Goal: Task Accomplishment & Management: Manage account settings

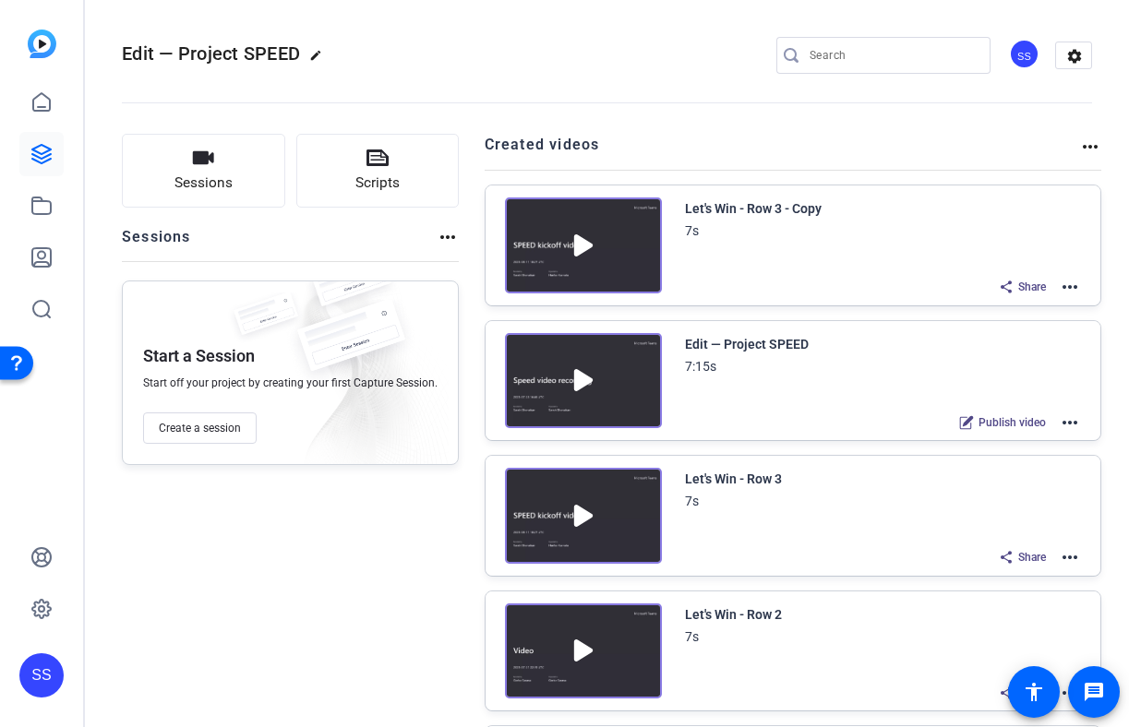
scroll to position [288, 0]
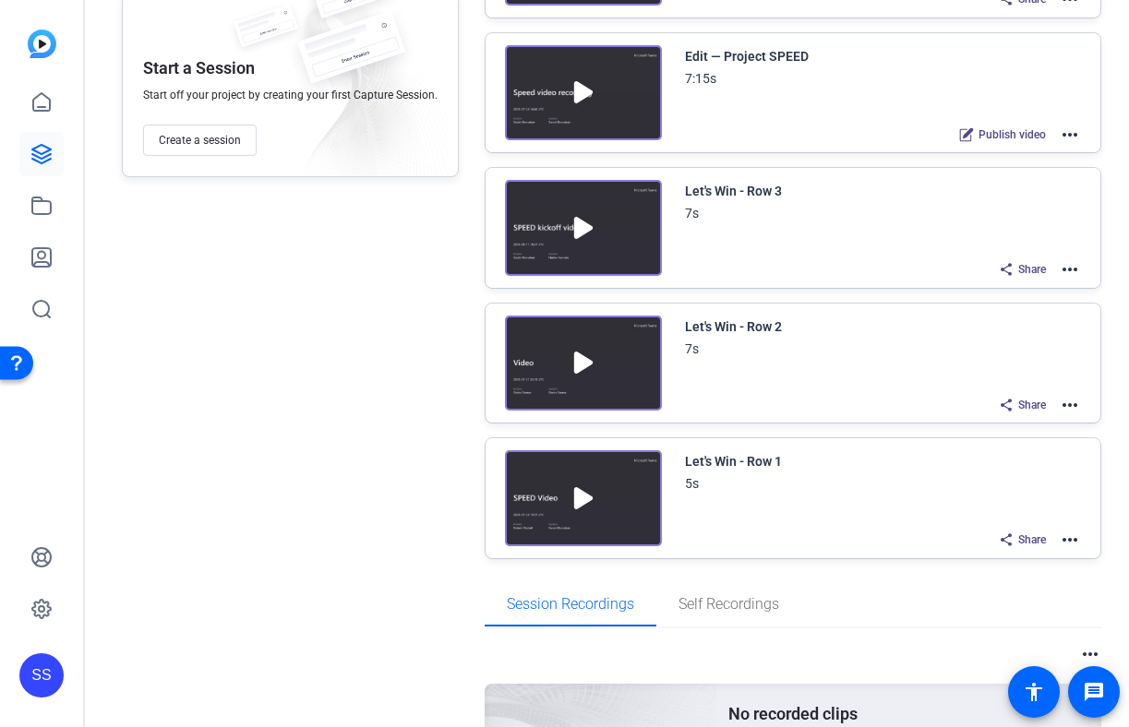
click at [1078, 544] on mat-icon "more_horiz" at bounding box center [1070, 540] width 22 height 22
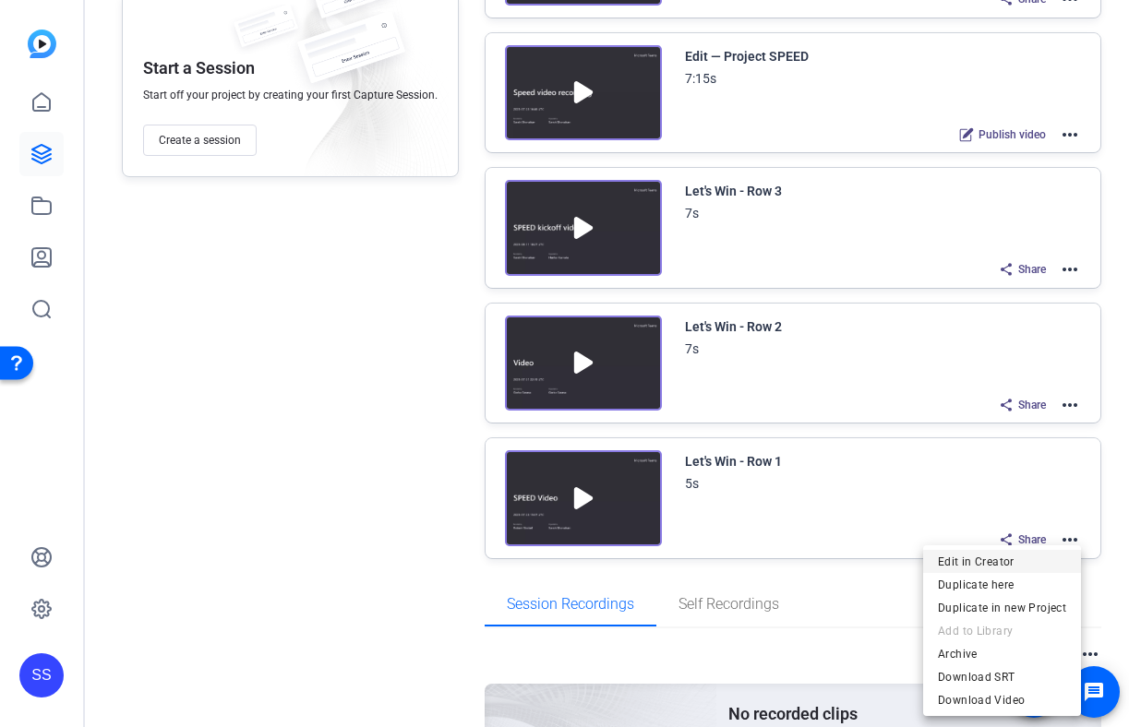
click at [984, 561] on span "Edit in Creator" at bounding box center [1002, 562] width 128 height 22
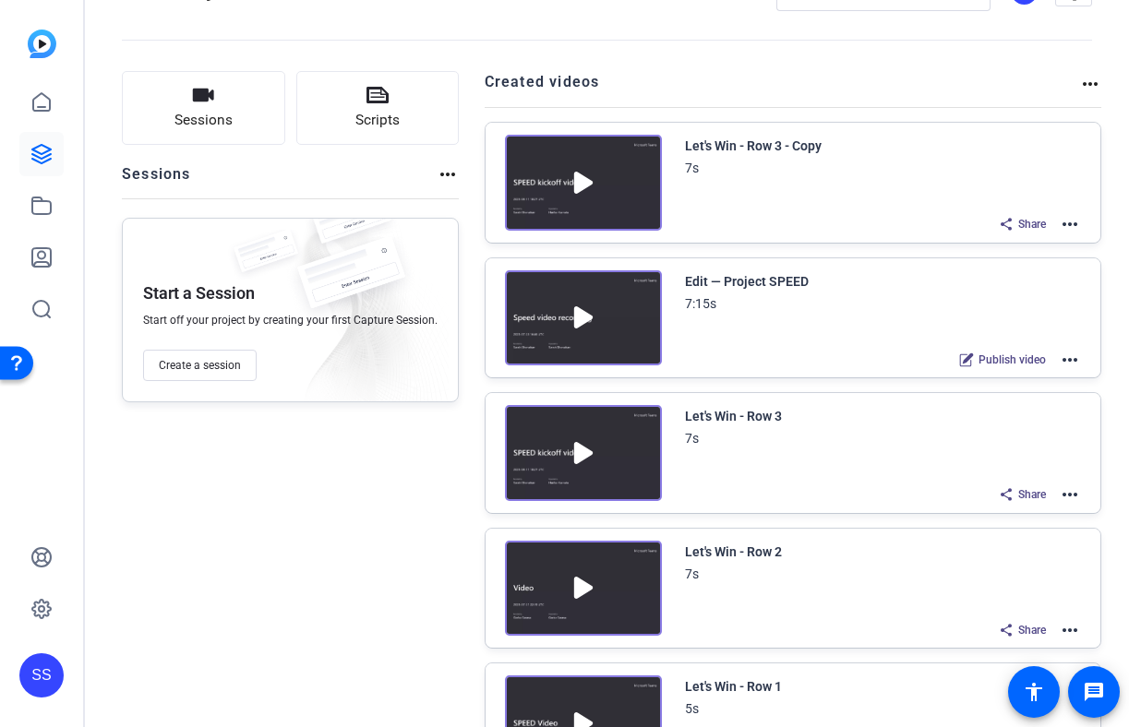
scroll to position [0, 0]
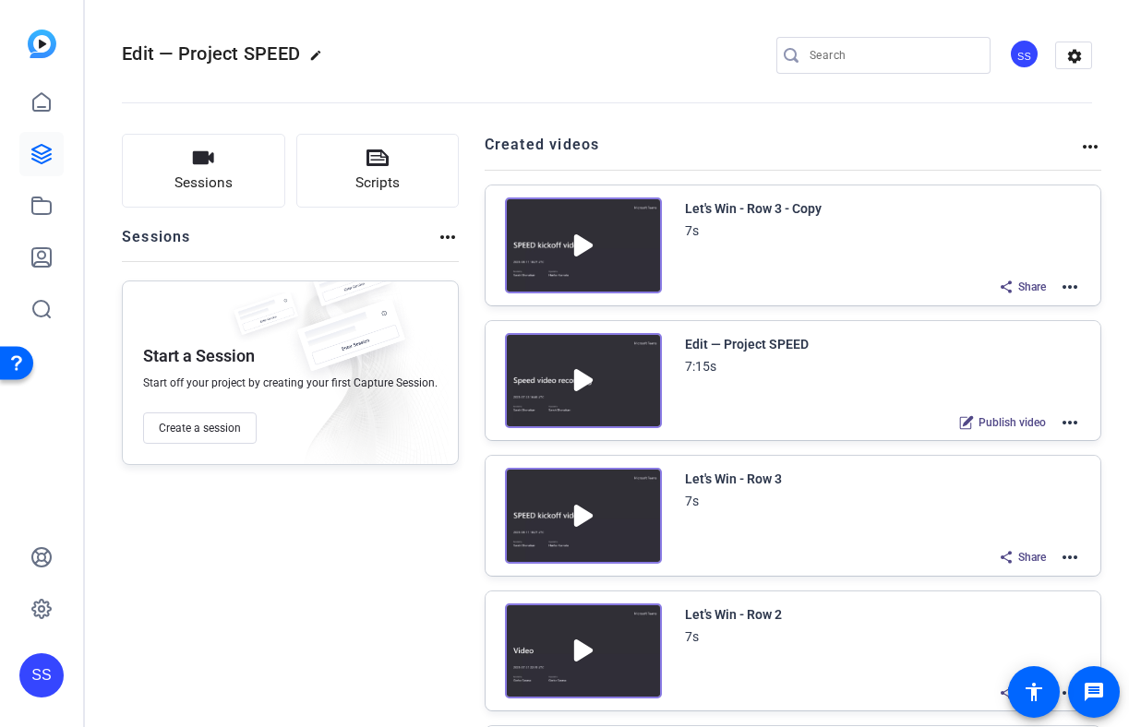
click at [1079, 426] on mat-icon "more_horiz" at bounding box center [1070, 423] width 22 height 22
click at [1021, 435] on span "Edit in Creator" at bounding box center [1002, 444] width 128 height 22
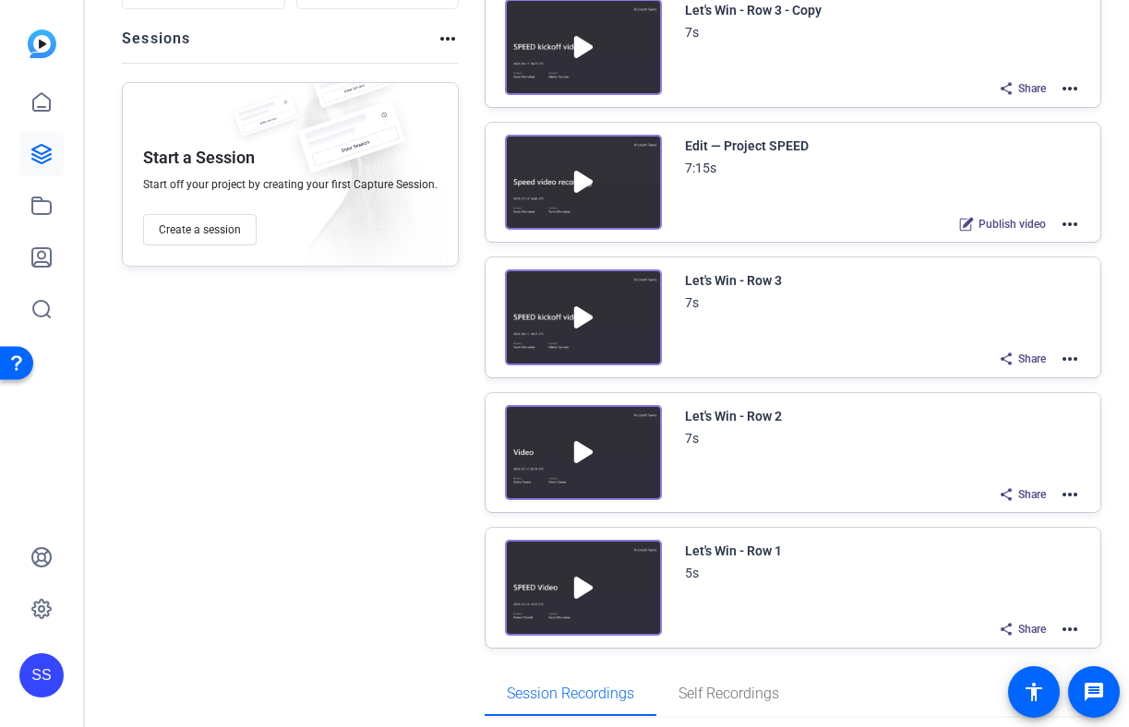
scroll to position [385, 0]
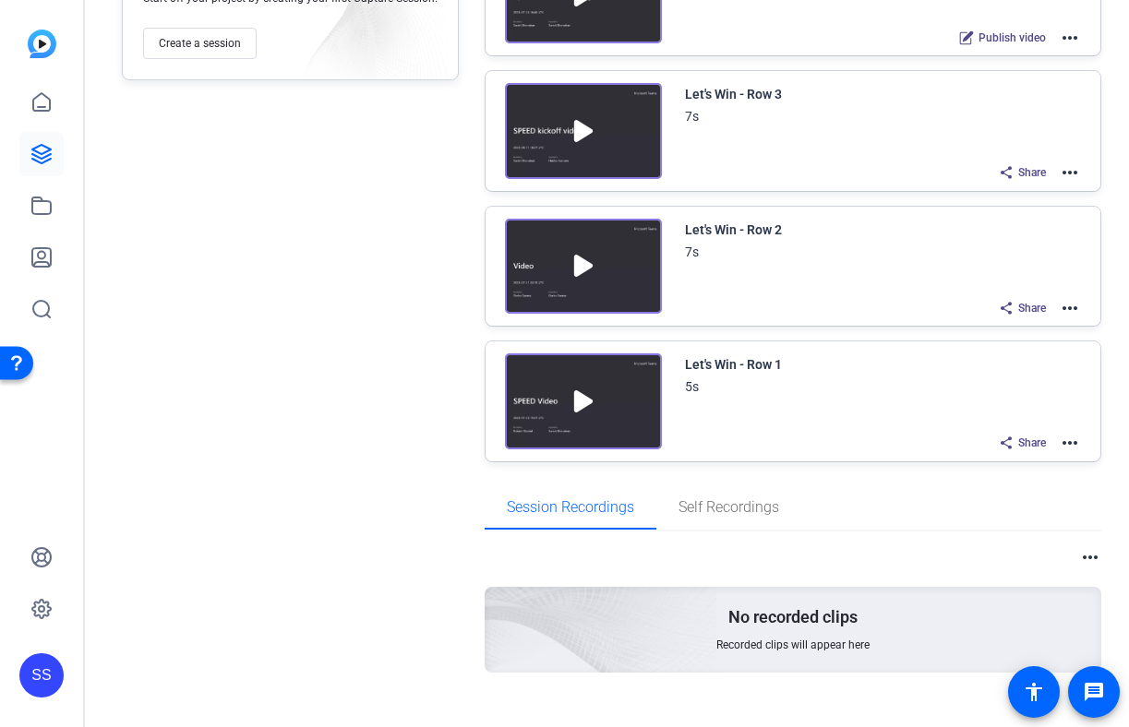
click at [1074, 437] on mat-icon "more_horiz" at bounding box center [1070, 443] width 22 height 22
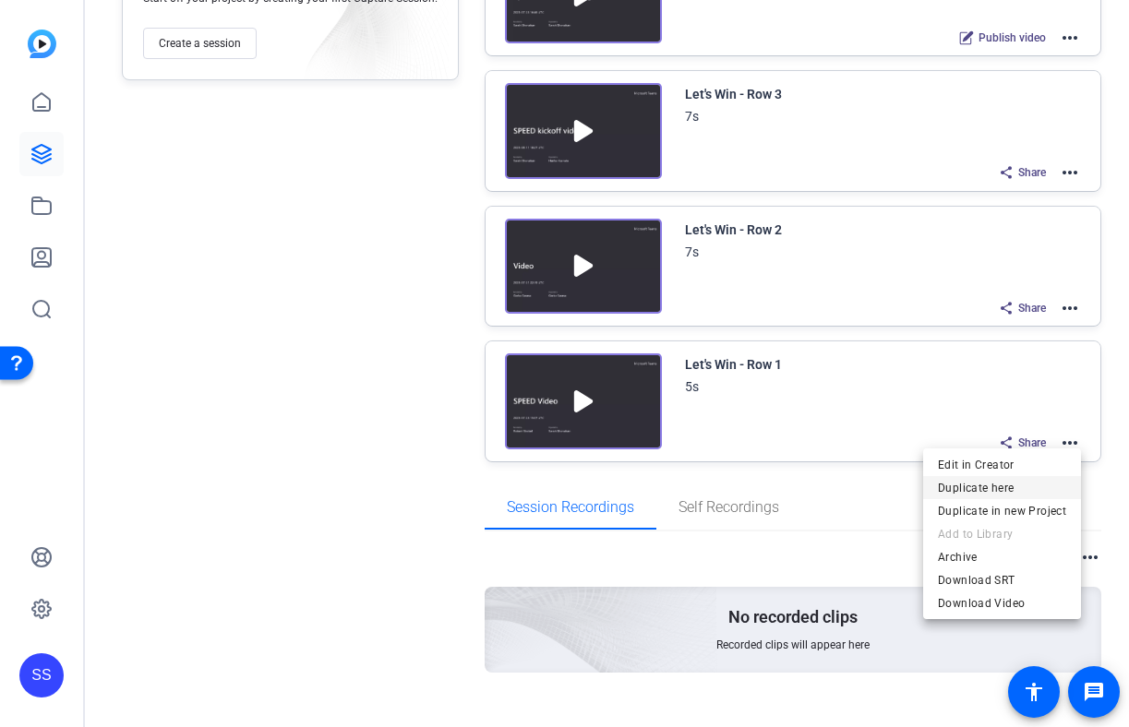
click at [1015, 480] on span "Duplicate here" at bounding box center [1002, 488] width 128 height 22
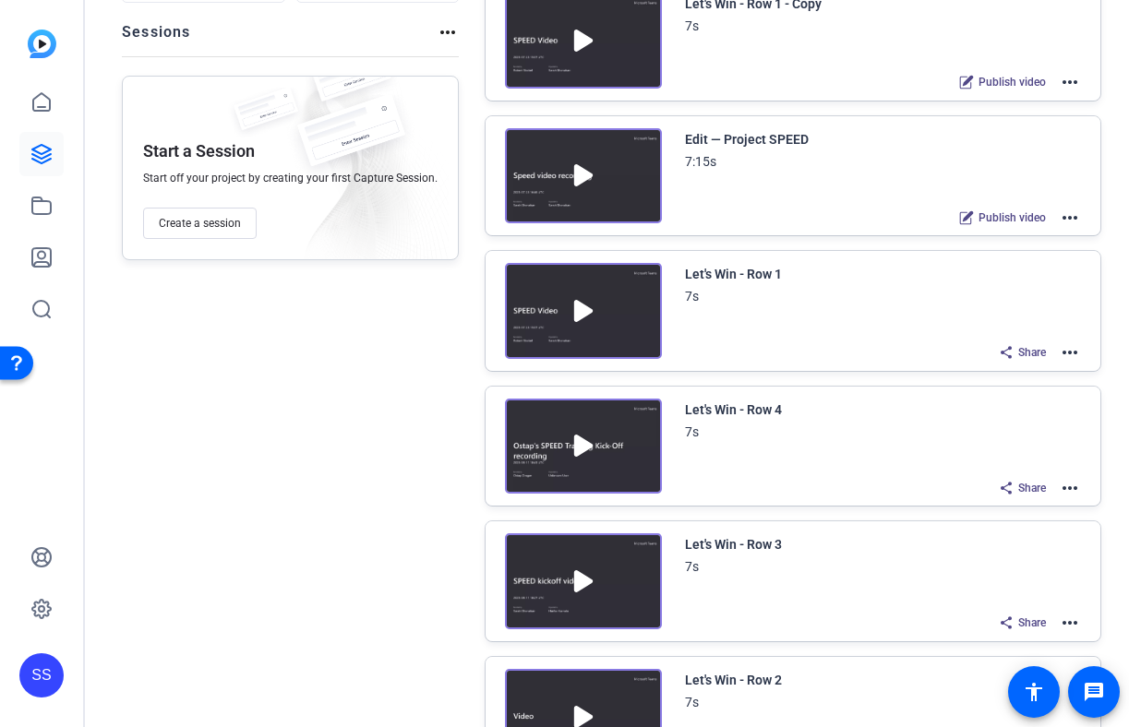
scroll to position [174, 0]
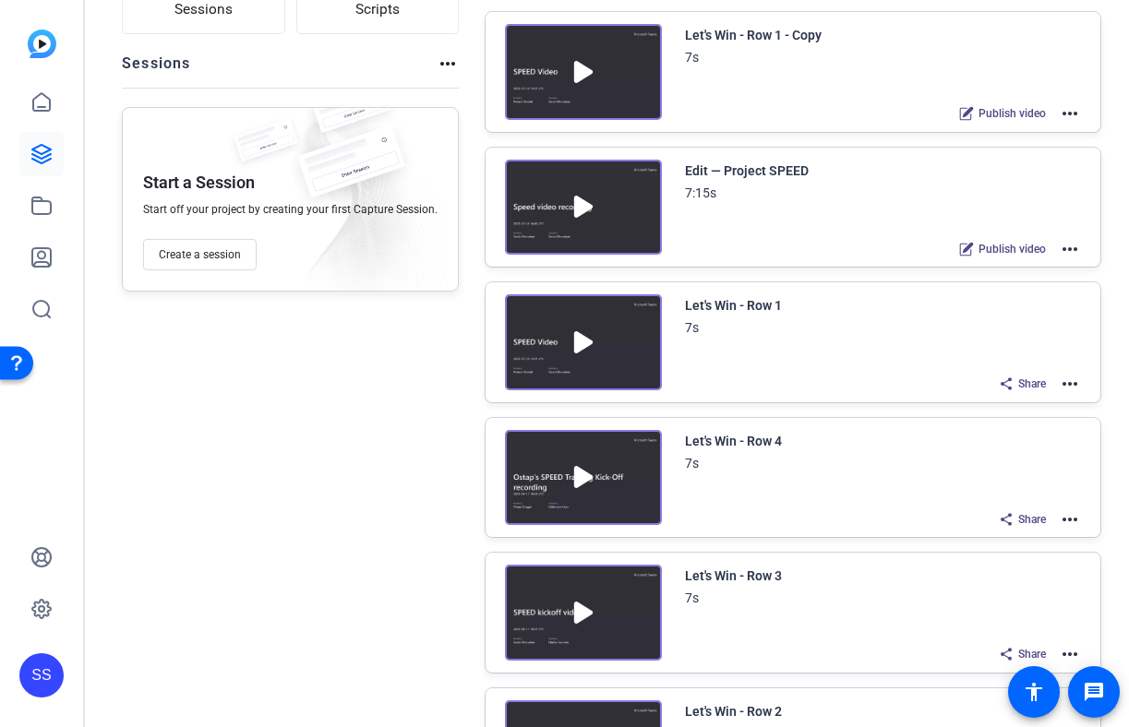
click at [1072, 385] on mat-icon "more_horiz" at bounding box center [1070, 384] width 22 height 22
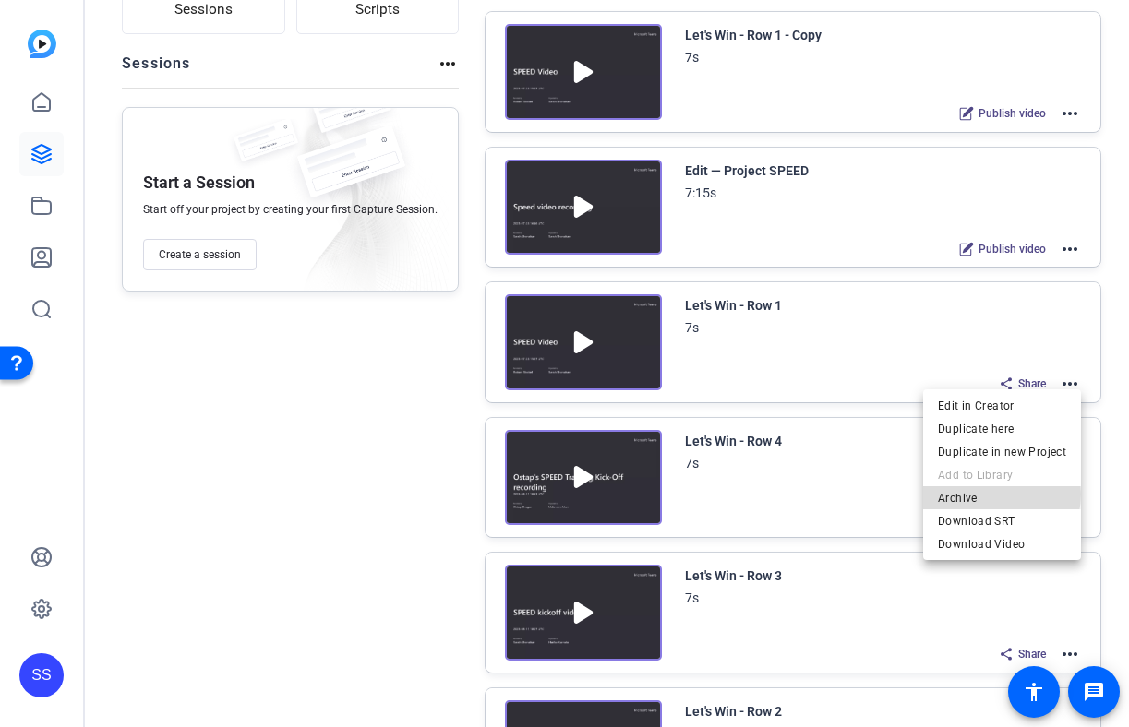
click at [997, 495] on span "Archive" at bounding box center [1002, 498] width 128 height 22
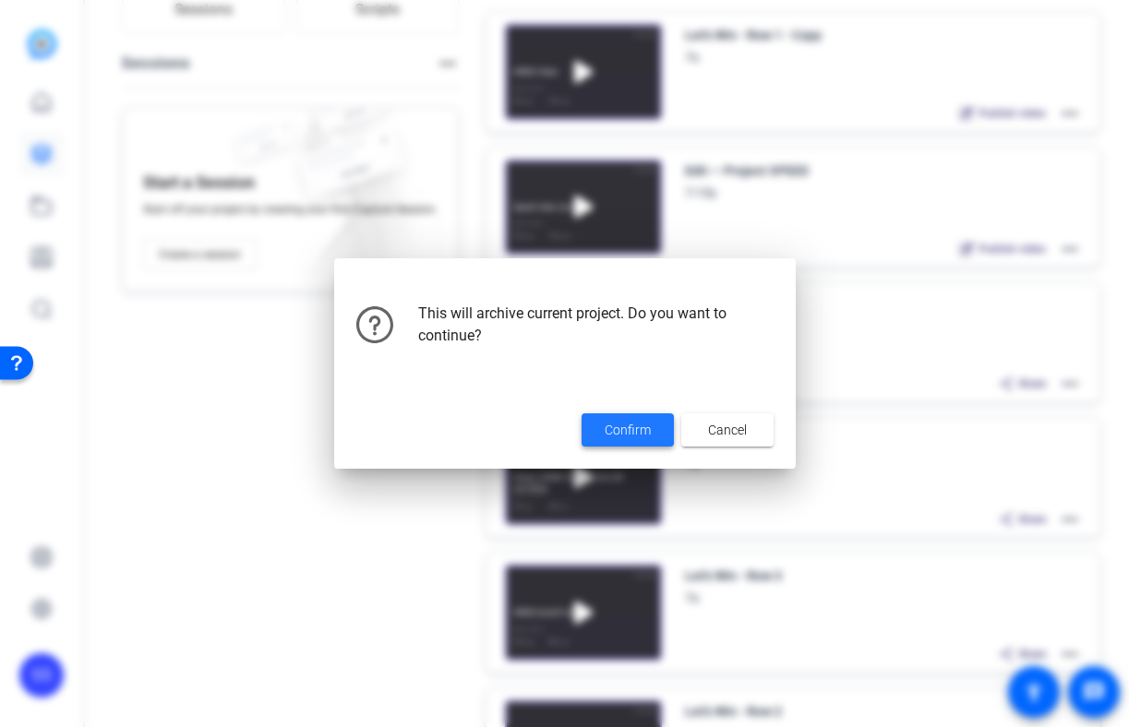
click at [645, 417] on span at bounding box center [627, 430] width 92 height 44
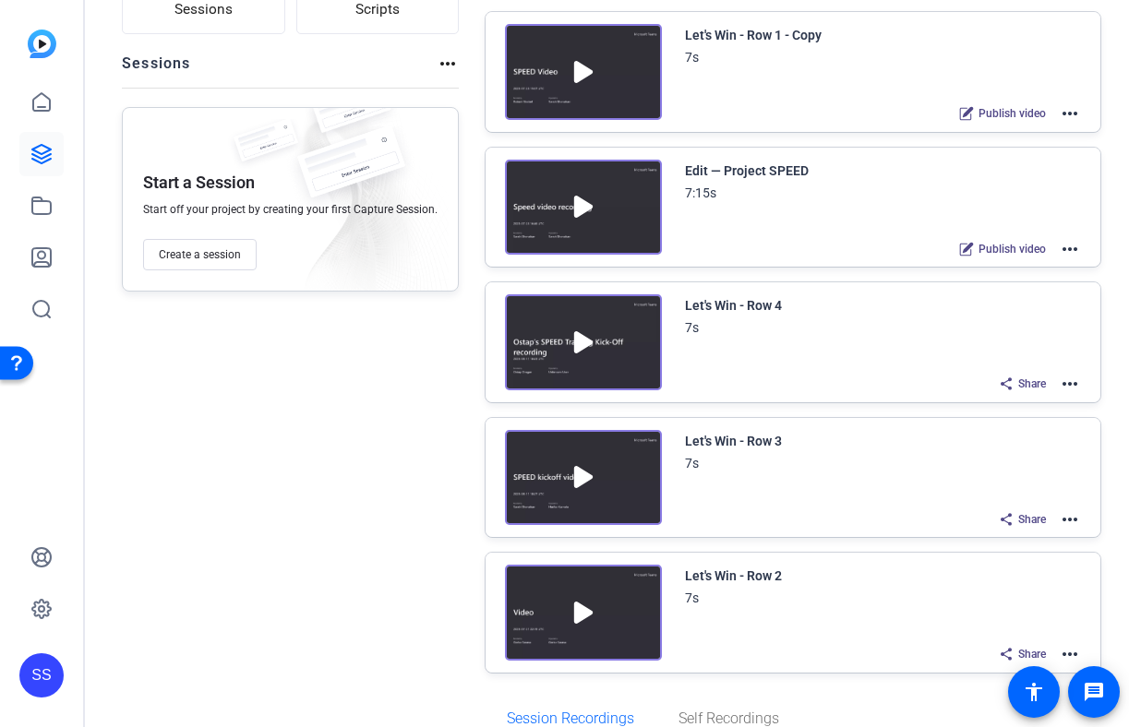
scroll to position [0, 0]
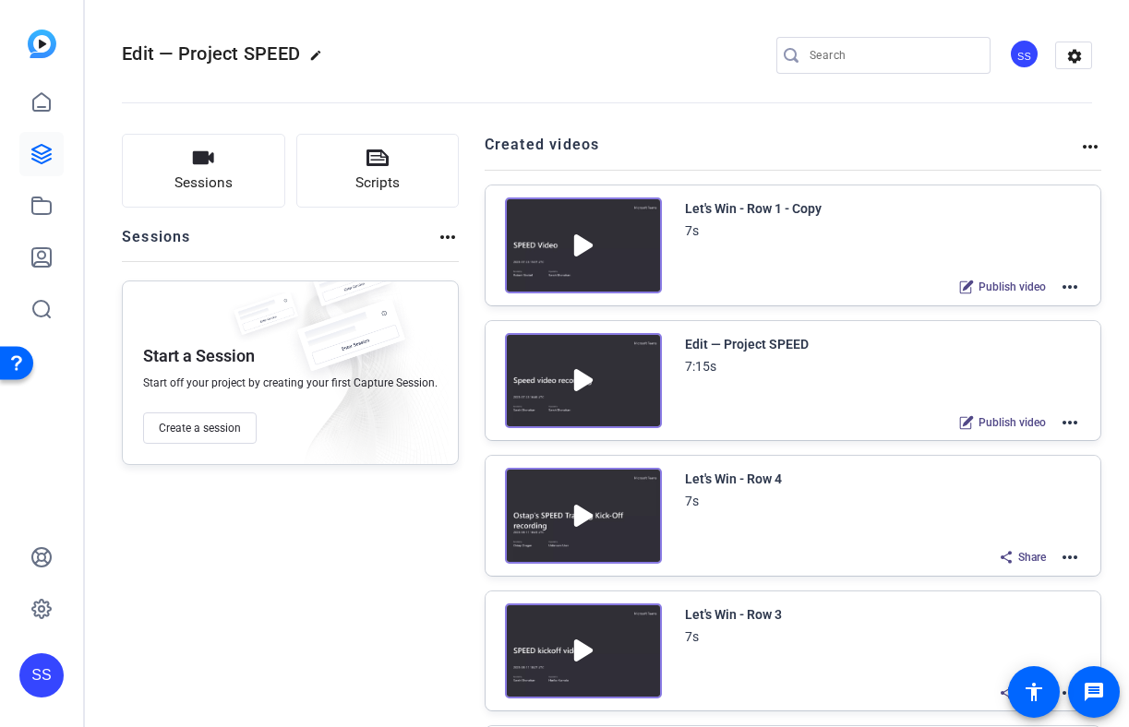
click at [1069, 291] on mat-icon "more_horiz" at bounding box center [1070, 287] width 22 height 22
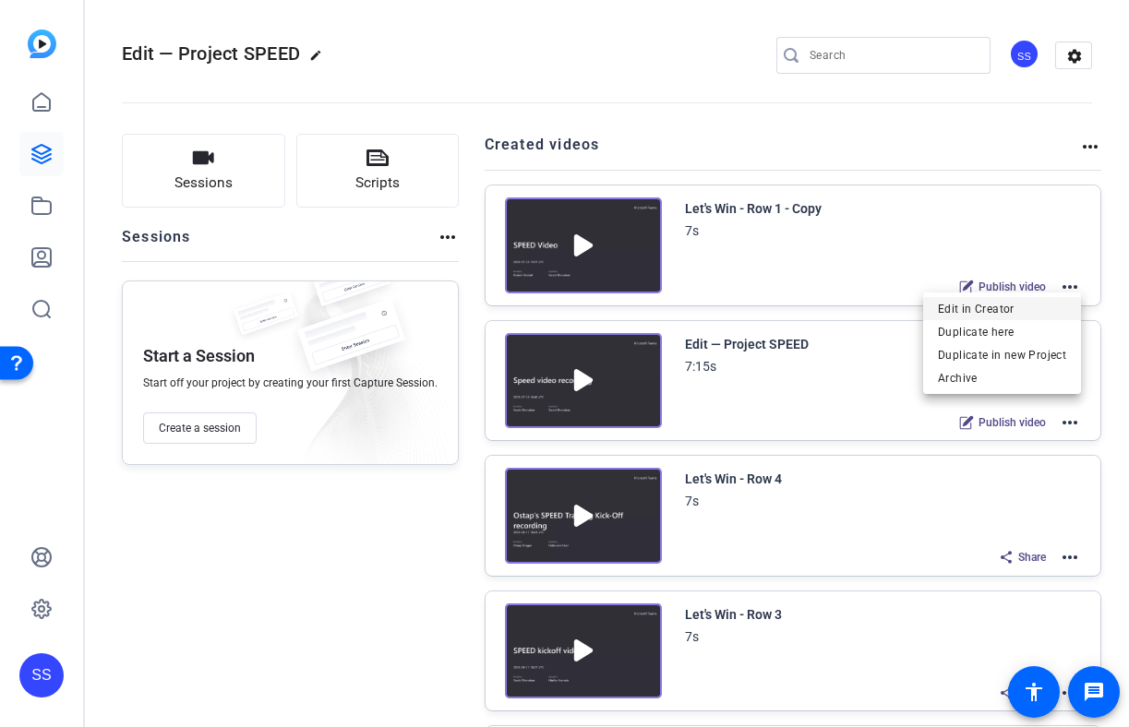
click at [1023, 304] on span "Edit in Creator" at bounding box center [1002, 309] width 128 height 22
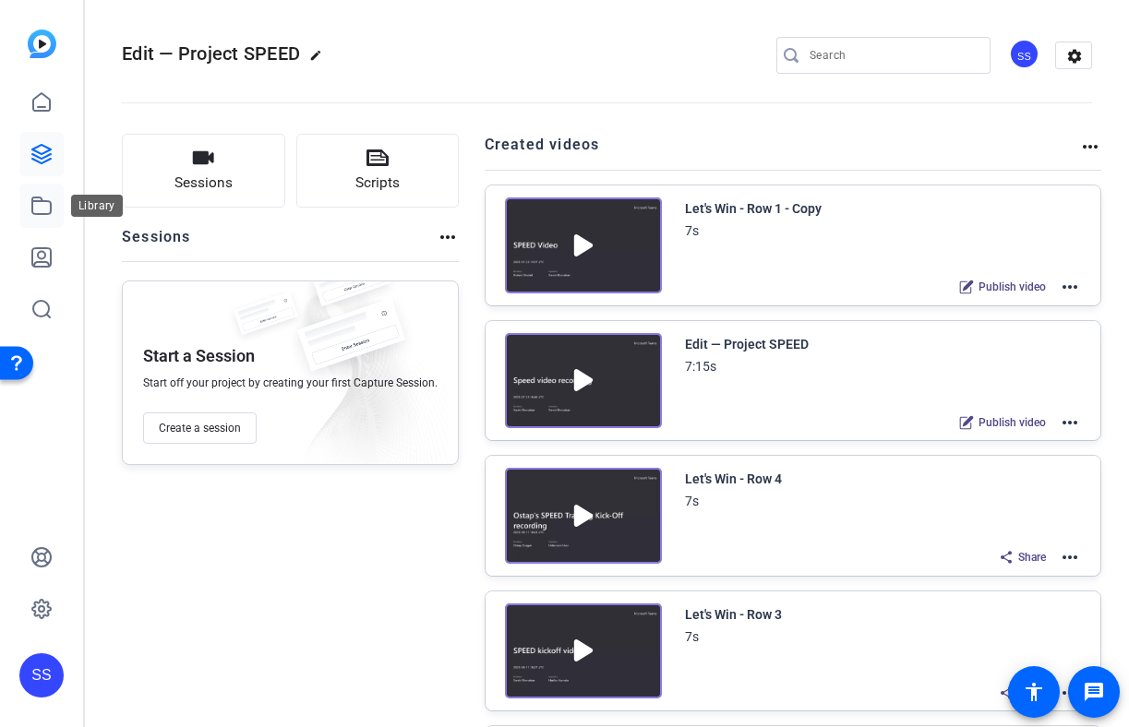
click at [29, 209] on link at bounding box center [41, 206] width 44 height 44
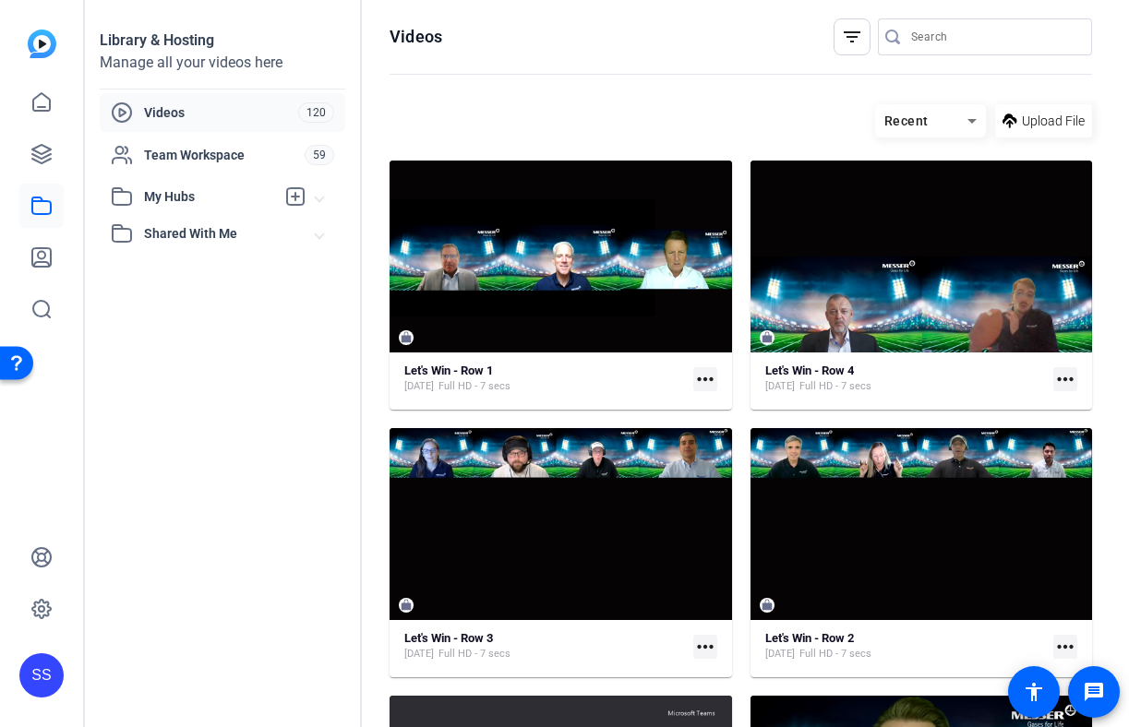
click at [702, 382] on mat-icon "more_horiz" at bounding box center [705, 379] width 24 height 24
click at [492, 376] on div at bounding box center [564, 363] width 1129 height 727
click at [481, 375] on strong "Let's Win - Row 1" at bounding box center [448, 371] width 89 height 14
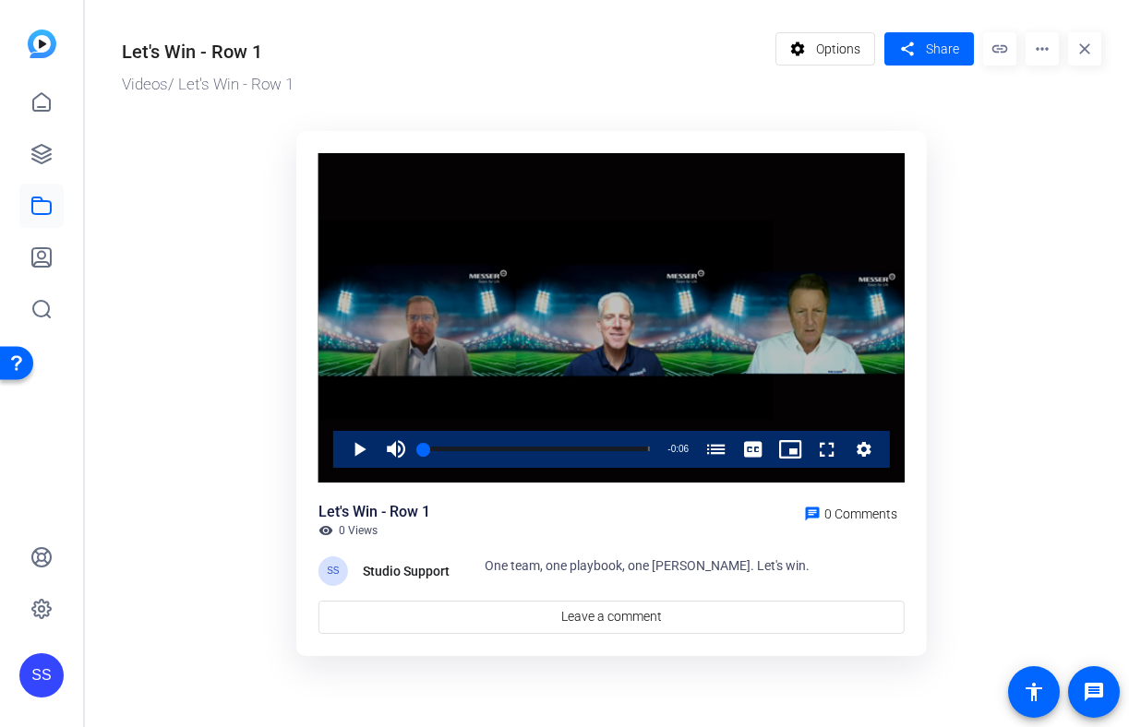
click at [339, 449] on div "Play Mute Current Time 0:00 / Duration 0:06 Loaded : 100.00% 0:00 One Team, One…" at bounding box center [611, 449] width 557 height 37
click at [341, 447] on span "Video Player" at bounding box center [341, 449] width 0 height 37
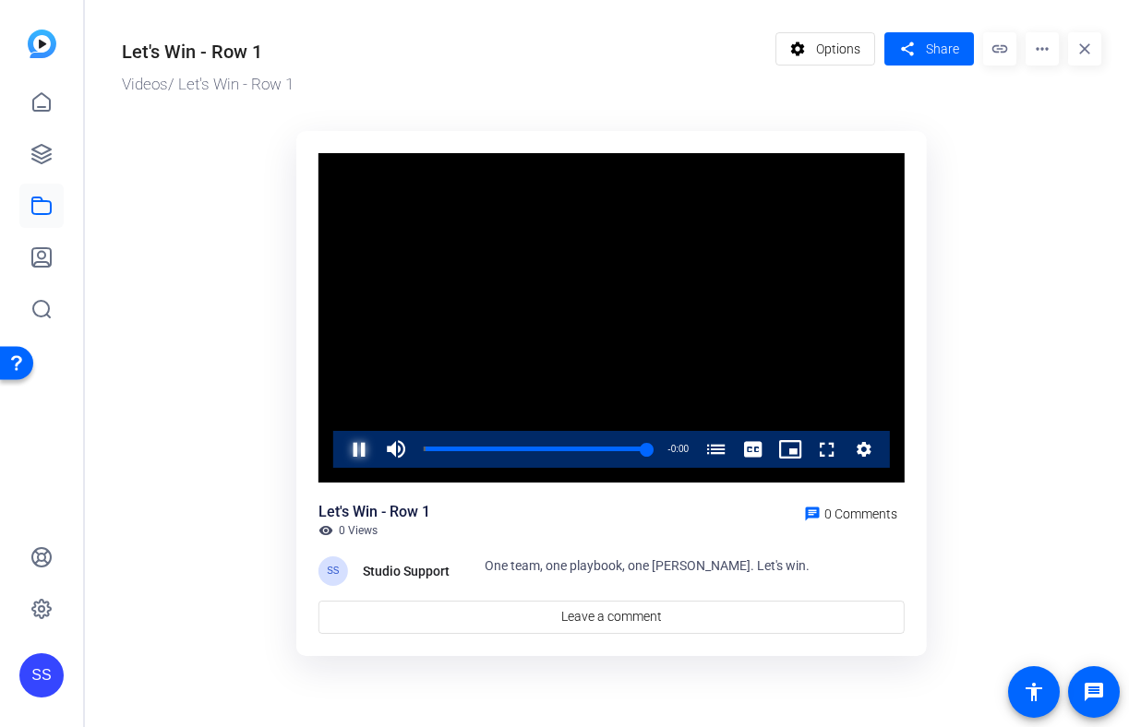
click at [341, 448] on span "Video Player" at bounding box center [341, 449] width 0 height 37
click at [1031, 48] on mat-icon "more_horiz" at bounding box center [1041, 48] width 33 height 33
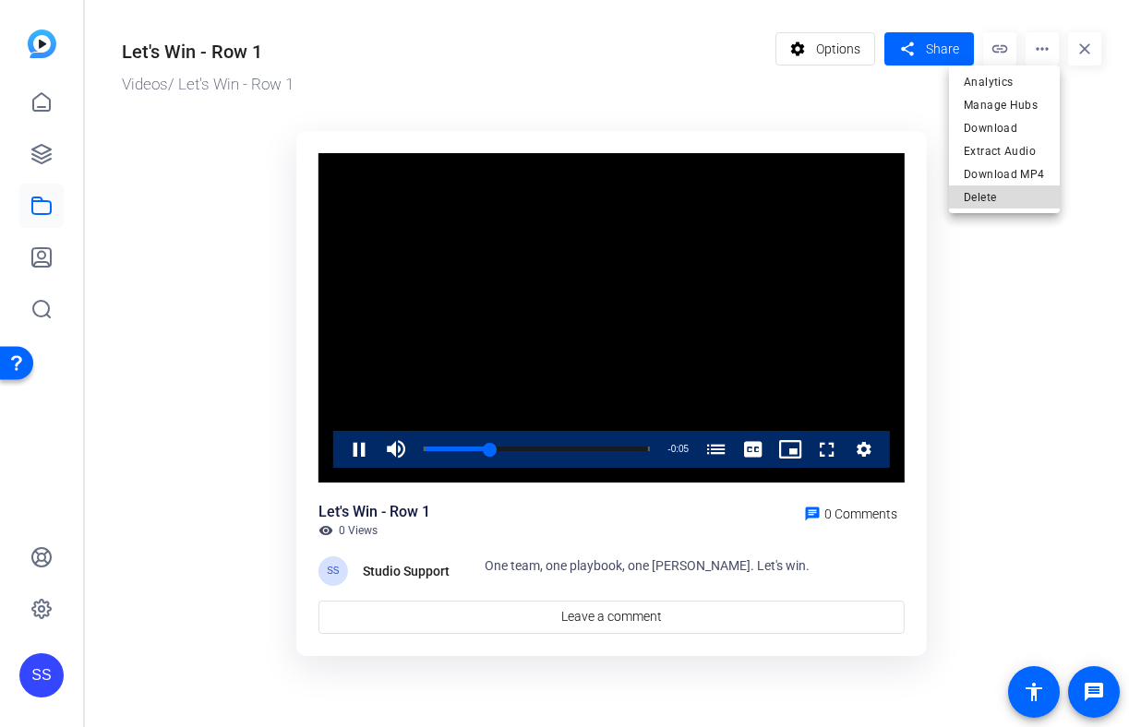
click at [1009, 189] on span "Delete" at bounding box center [1003, 197] width 81 height 22
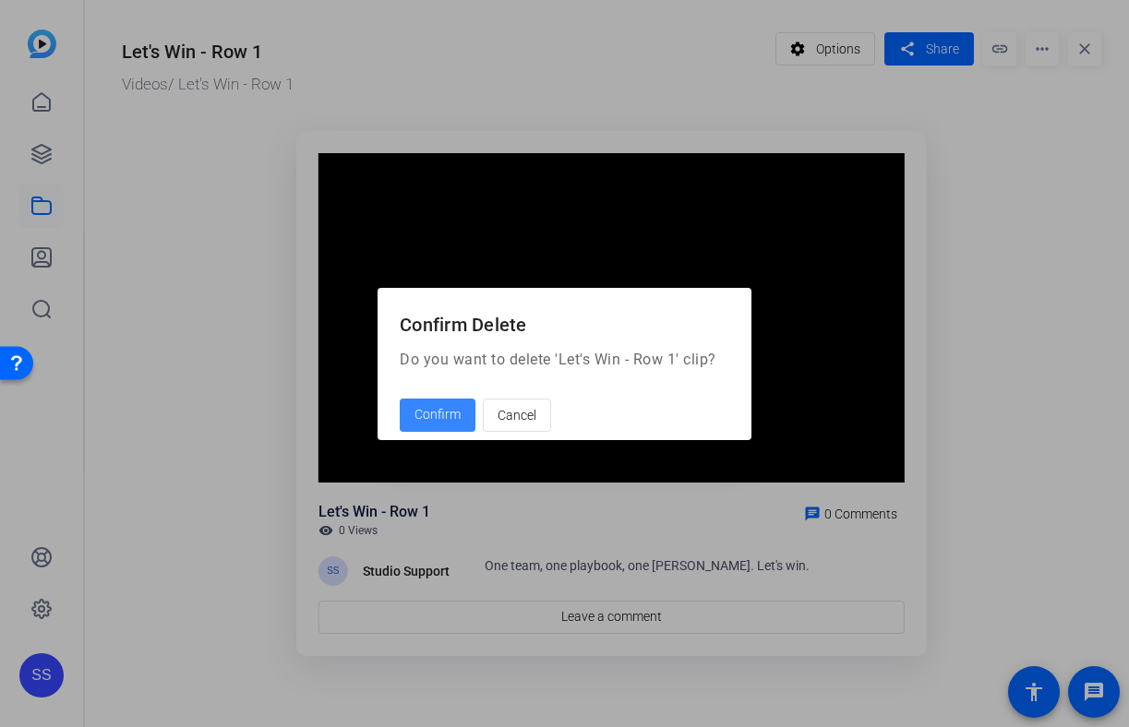
click at [439, 415] on span "Confirm" at bounding box center [437, 414] width 46 height 19
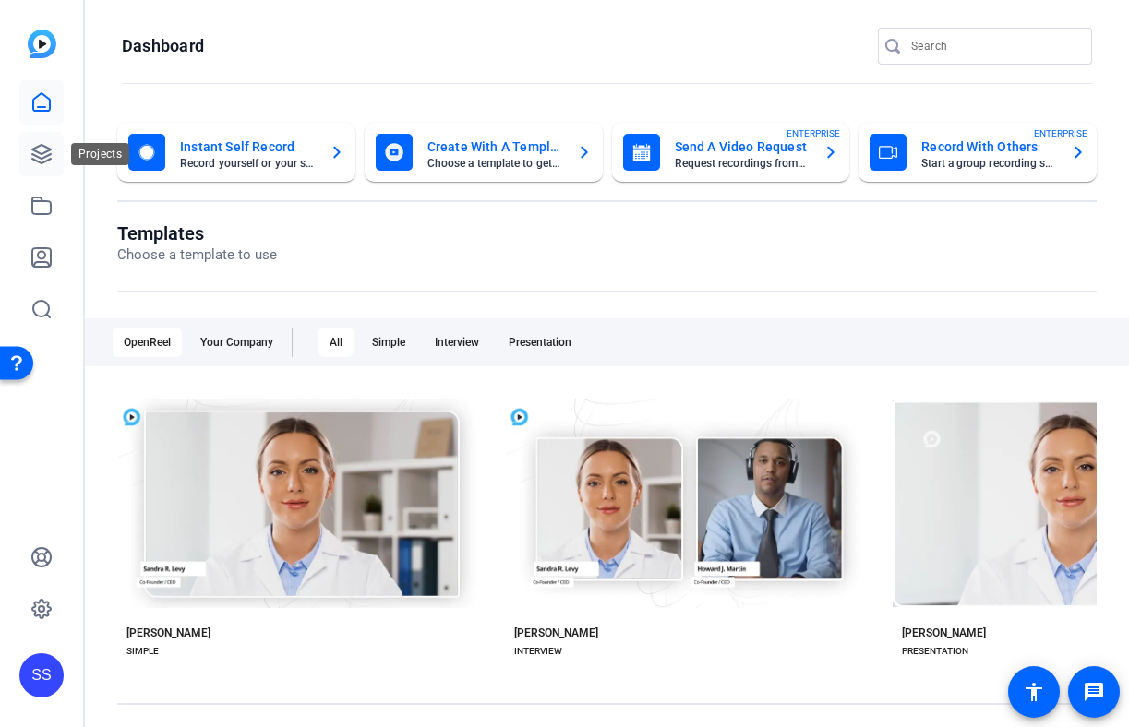
click at [42, 160] on icon at bounding box center [41, 154] width 22 height 22
